Goal: Navigation & Orientation: Find specific page/section

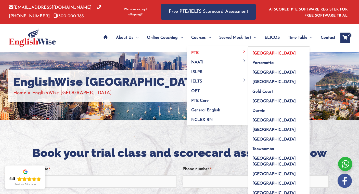
click at [253, 56] on span "[GEOGRAPHIC_DATA]" at bounding box center [274, 54] width 43 height 4
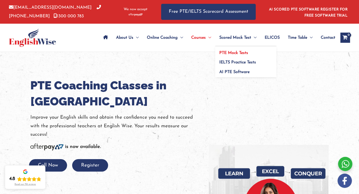
click at [230, 55] on span "PTE Mock Tests" at bounding box center [233, 53] width 29 height 4
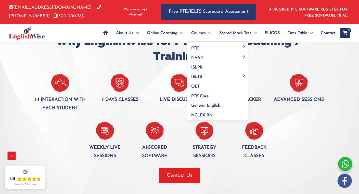
scroll to position [366, 0]
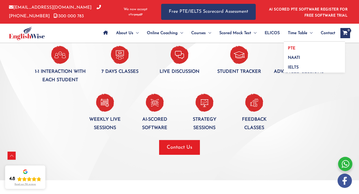
click at [288, 44] on link "PTE" at bounding box center [314, 47] width 61 height 10
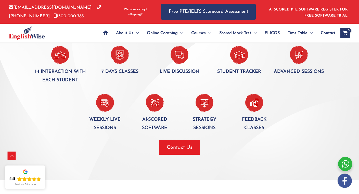
scroll to position [295, 0]
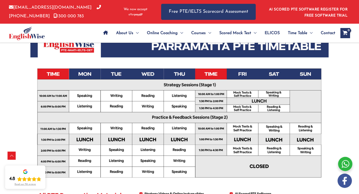
scroll to position [155, 0]
